Goal: Navigation & Orientation: Find specific page/section

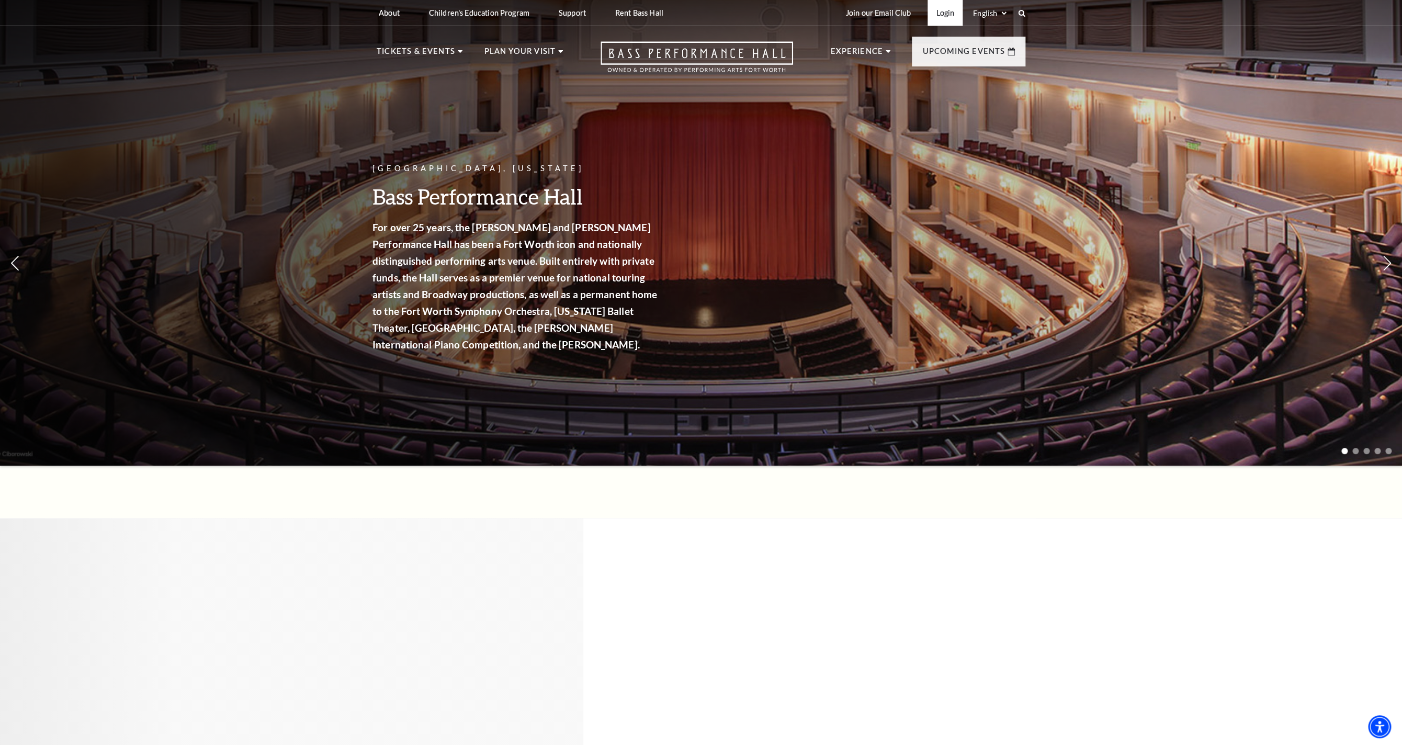
click at [942, 13] on link "Login" at bounding box center [945, 13] width 35 height 26
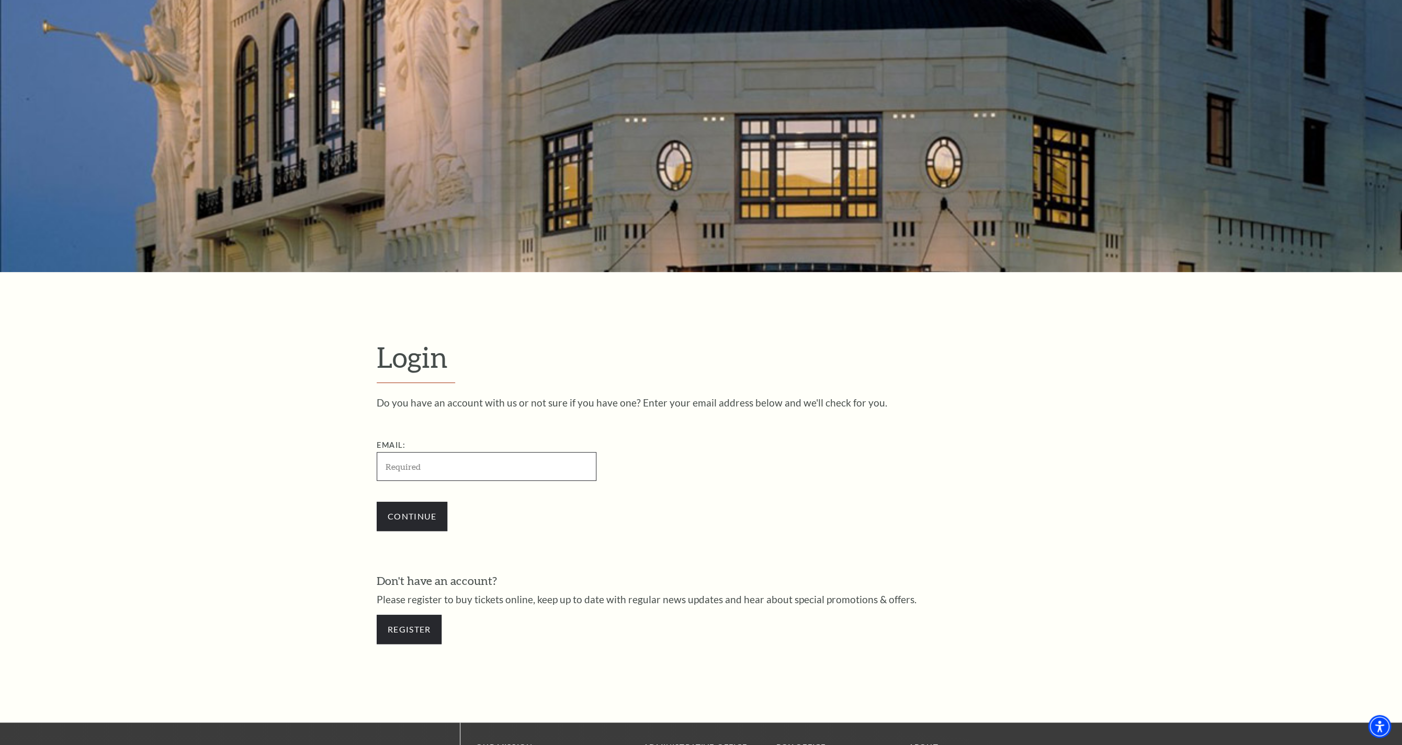
scroll to position [91, 0]
click at [488, 464] on input "Email:" at bounding box center [487, 467] width 220 height 29
paste input "[EMAIL_ADDRESS][DOMAIN_NAME]"
type input "[EMAIL_ADDRESS][DOMAIN_NAME]"
click at [326, 467] on form "Login Do you have an account with us or not sure if you have one? Enter your em…" at bounding box center [701, 498] width 1402 height 450
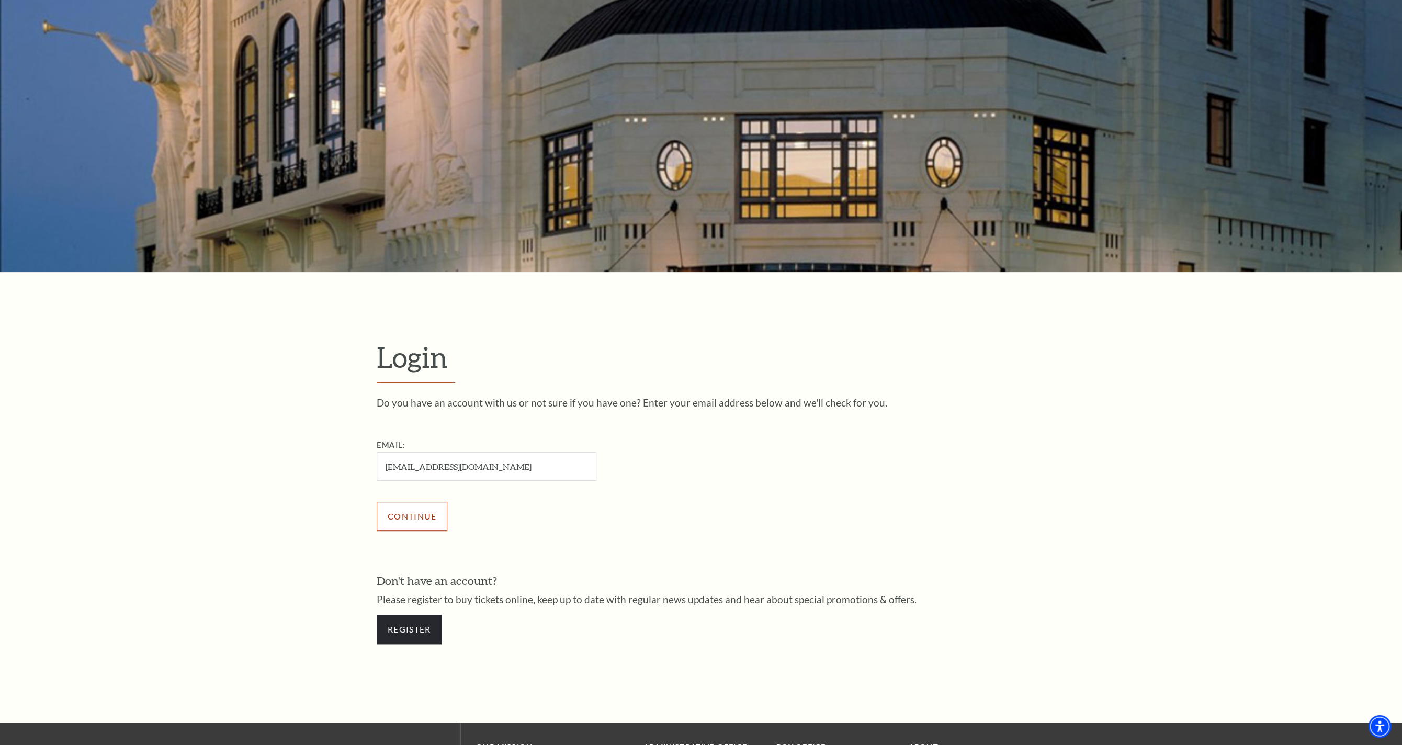
click at [396, 515] on input "Continue" at bounding box center [412, 516] width 71 height 29
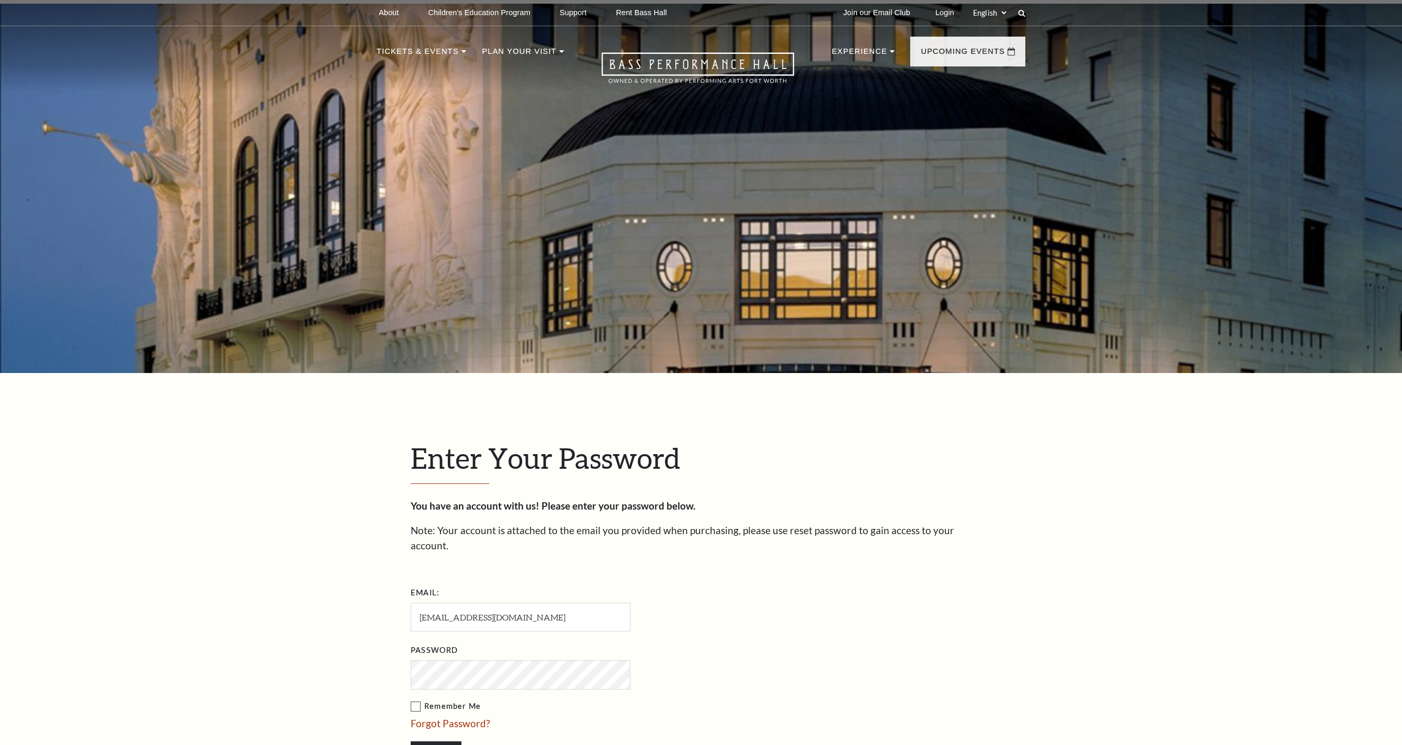
scroll to position [390, 0]
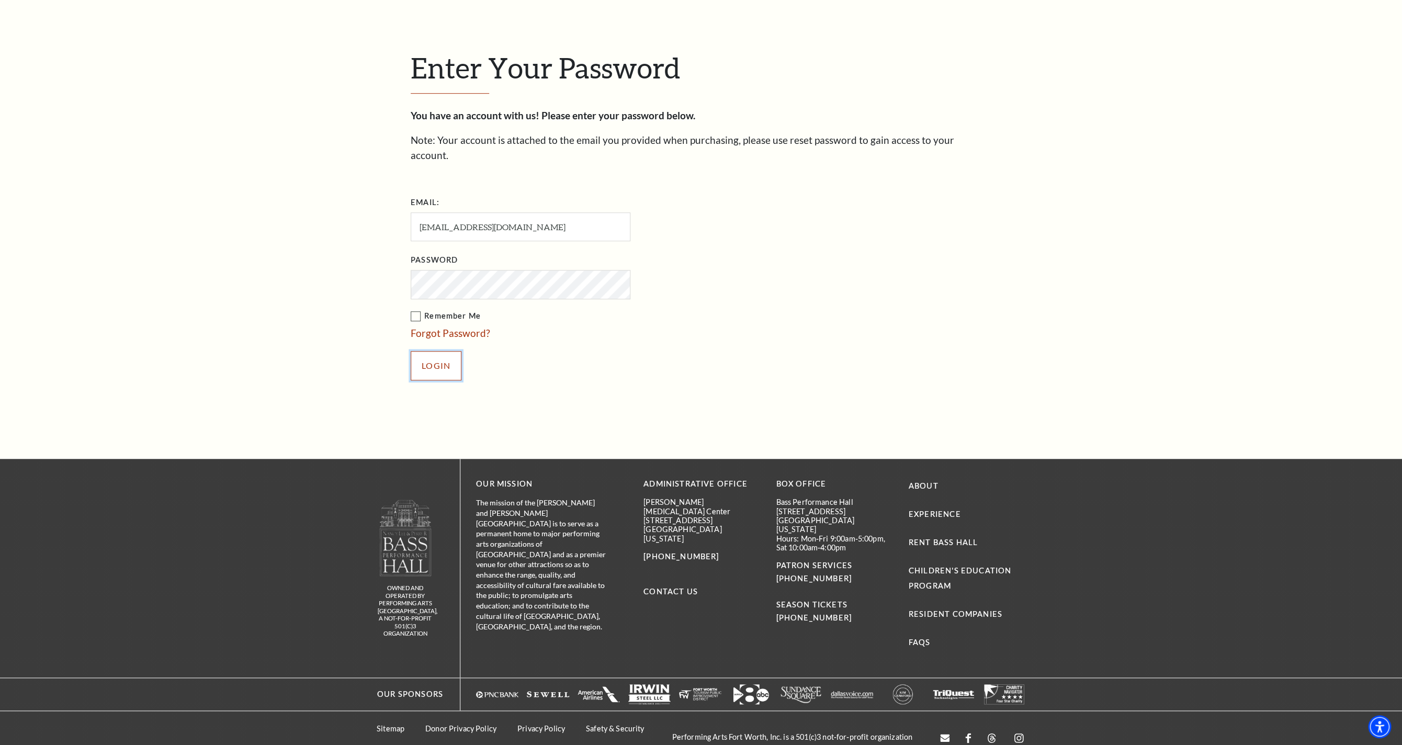
click at [454, 353] on input "Login" at bounding box center [436, 365] width 51 height 29
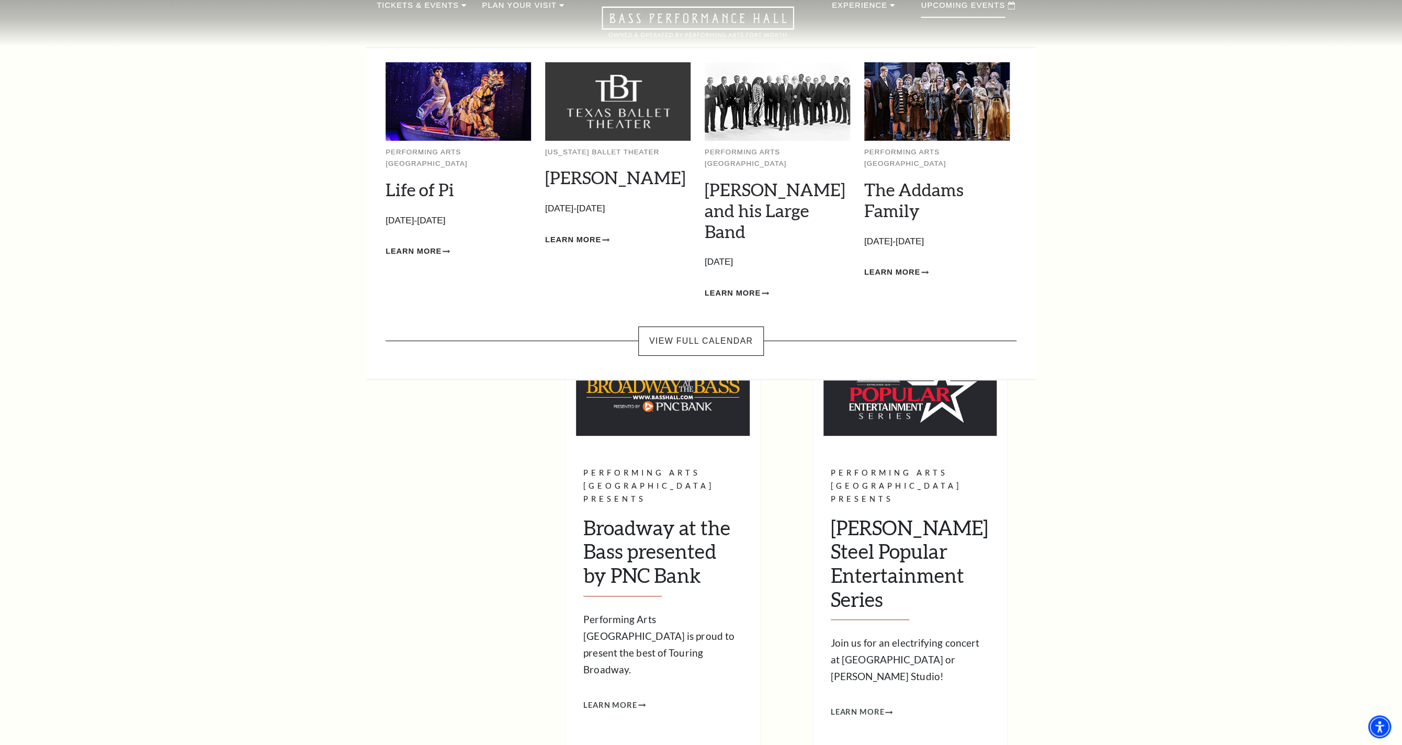
scroll to position [54, 0]
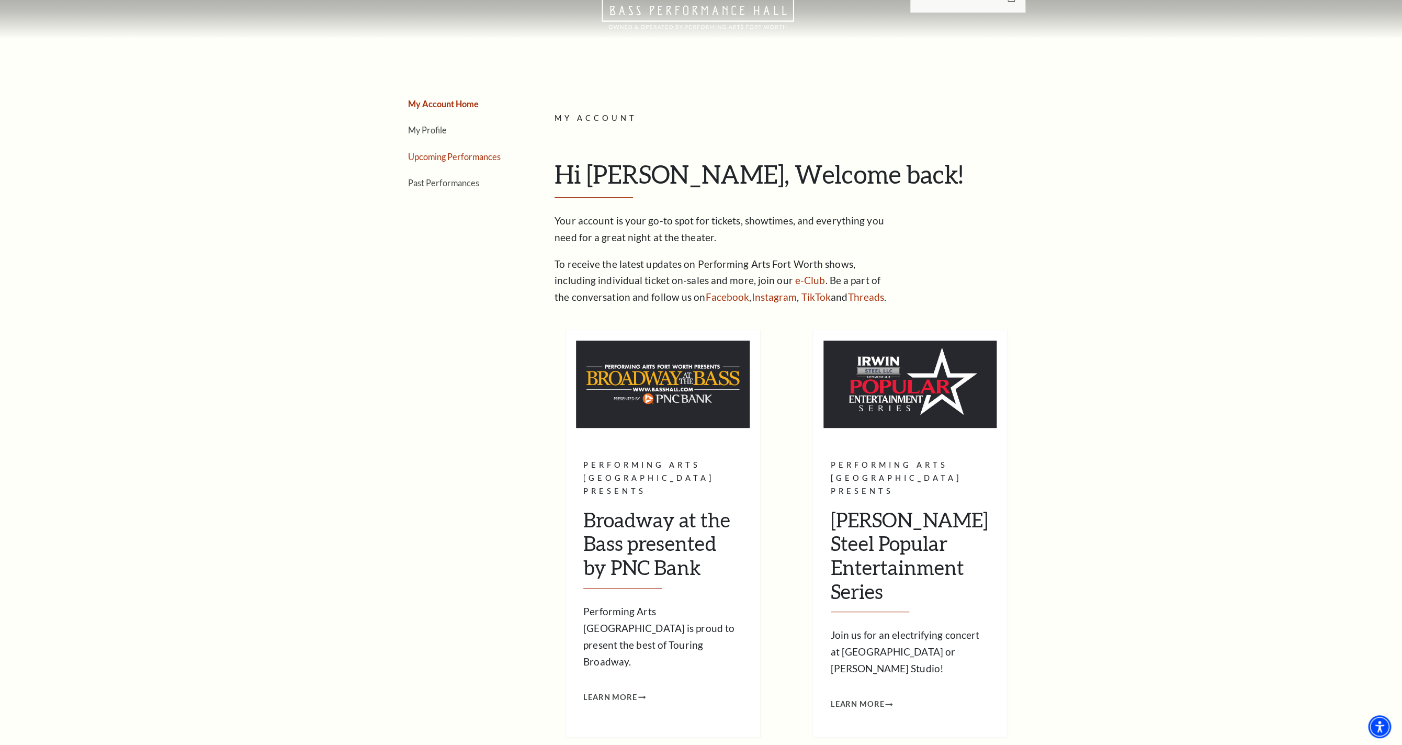
click at [440, 158] on link "Upcoming Performances" at bounding box center [454, 157] width 93 height 10
